Goal: Find specific page/section: Find specific page/section

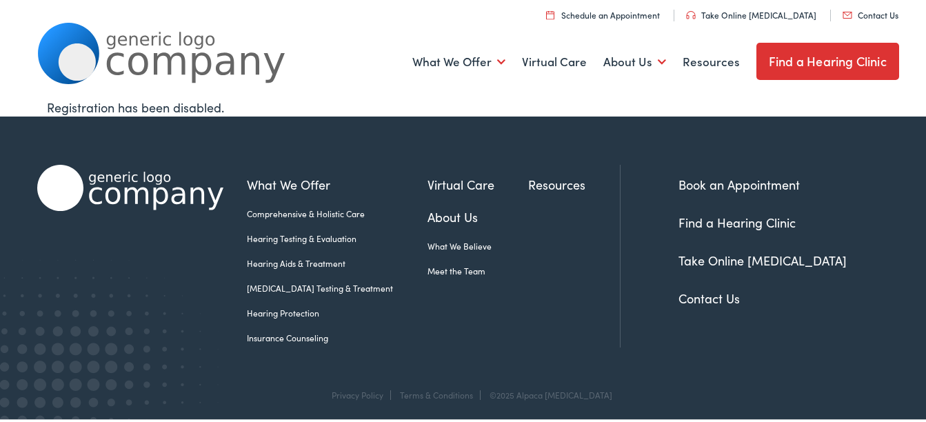
scroll to position [18, 0]
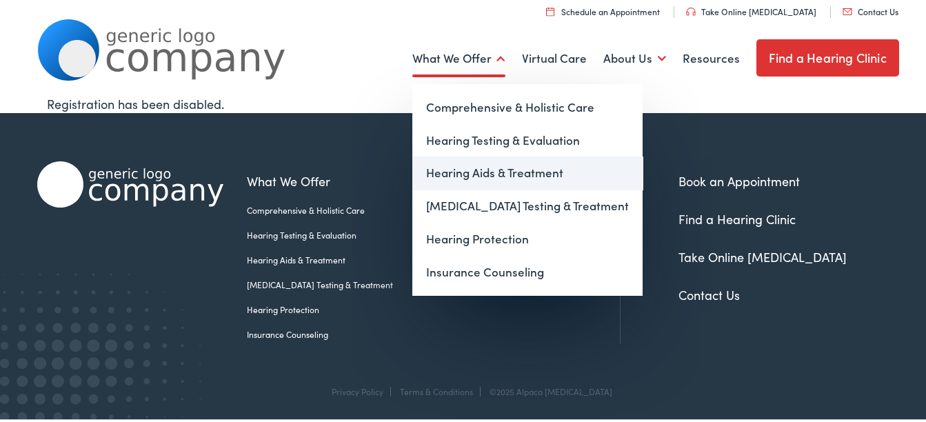
click at [480, 169] on link "Hearing Aids & Treatment" at bounding box center [527, 171] width 230 height 33
